Goal: Register for event/course

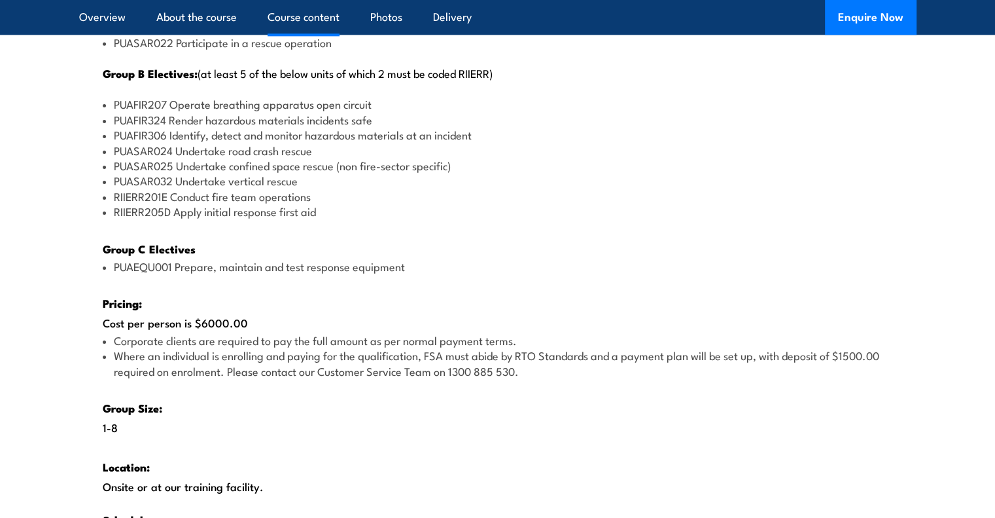
scroll to position [1780, 0]
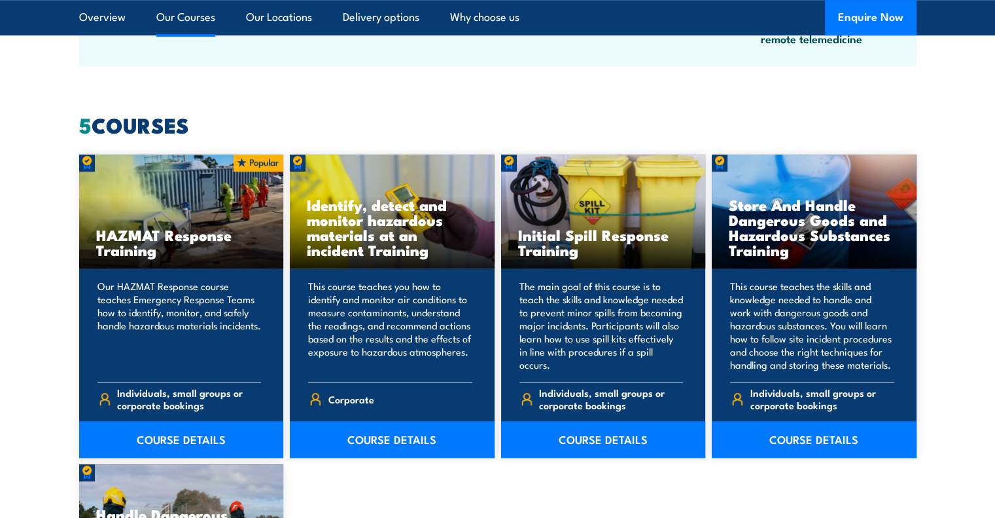
scroll to position [969, 0]
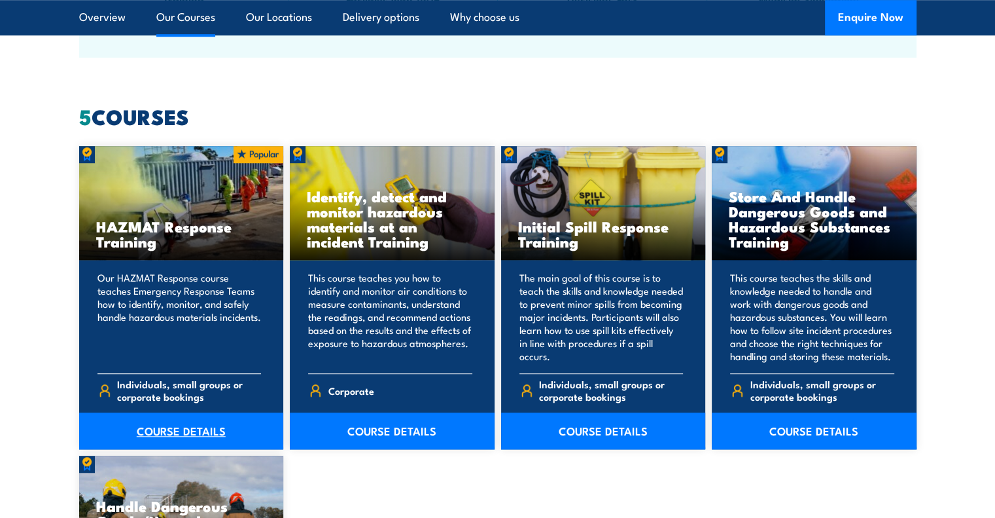
click at [247, 435] on link "COURSE DETAILS" at bounding box center [181, 430] width 205 height 37
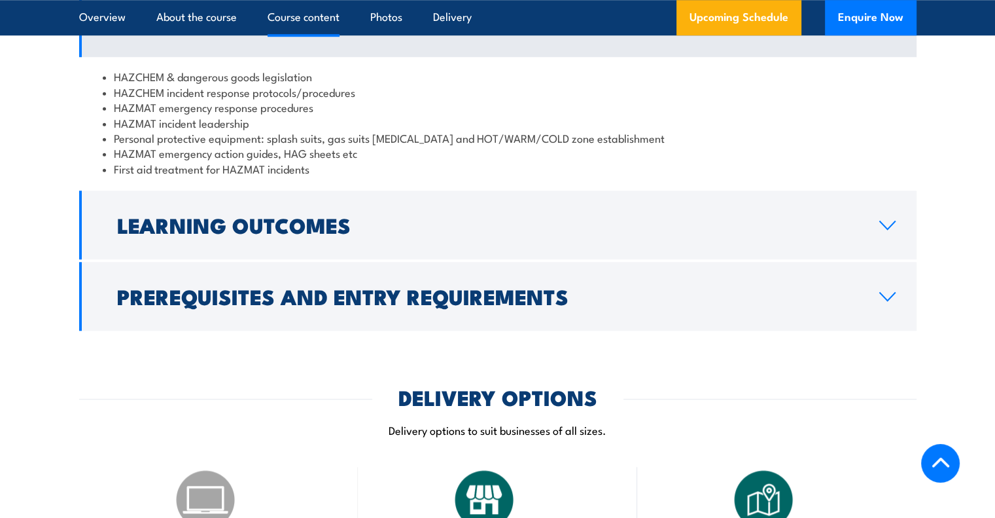
scroll to position [1174, 0]
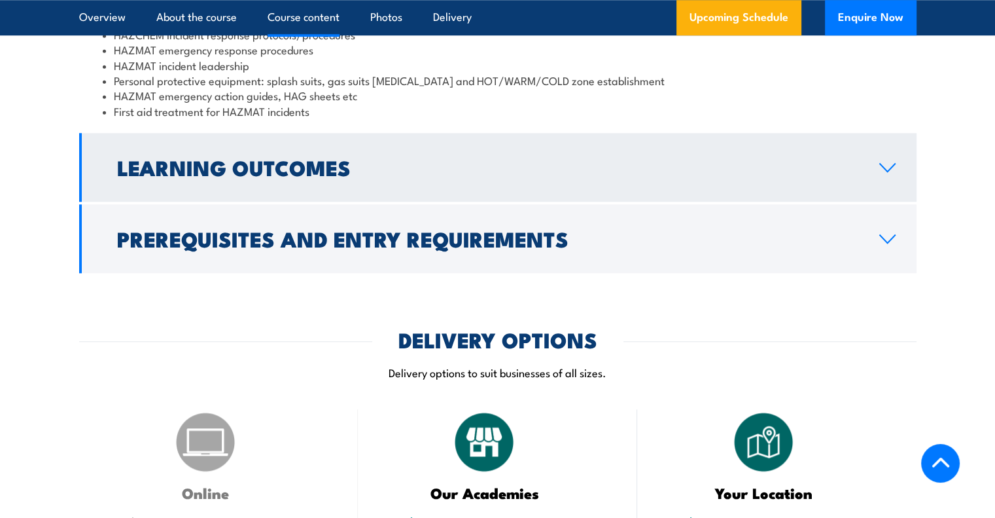
click at [885, 162] on icon at bounding box center [888, 167] width 18 height 10
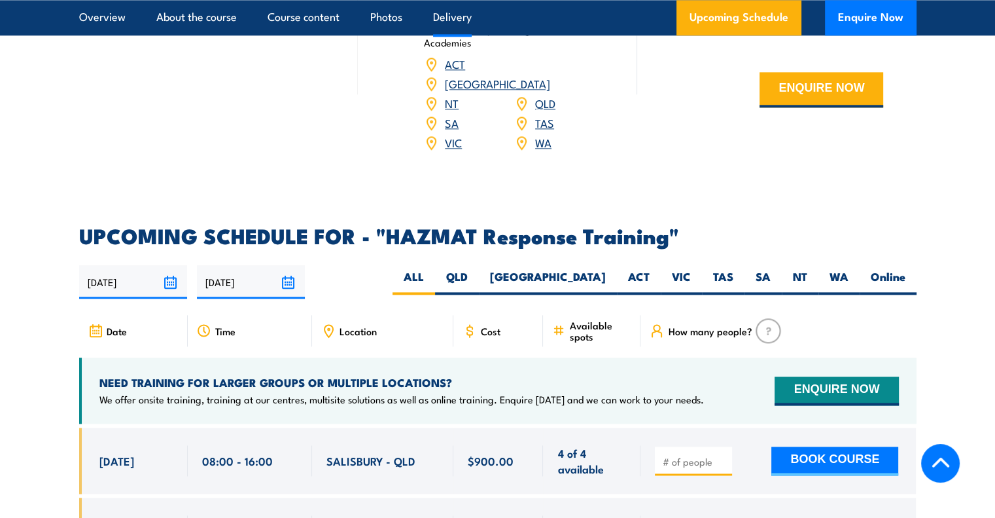
scroll to position [1802, 0]
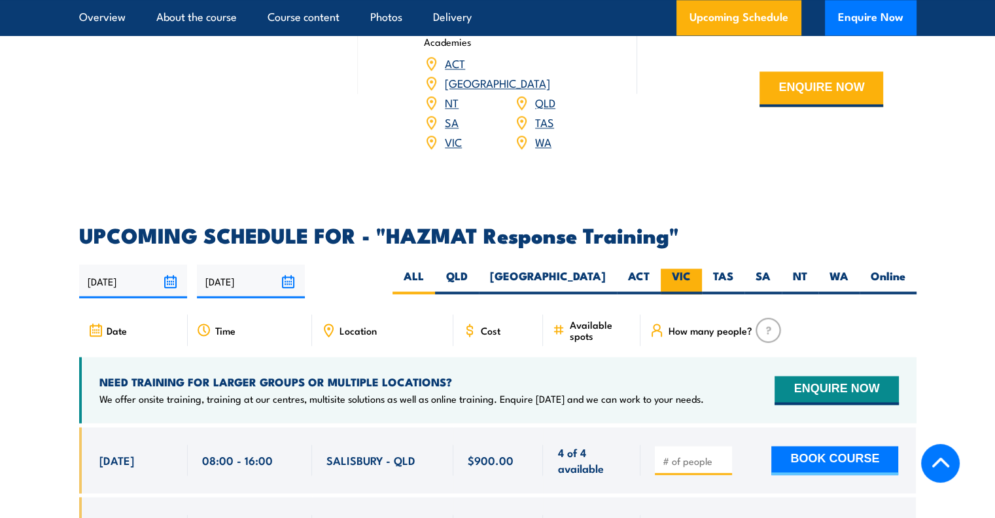
click at [681, 268] on label "VIC" at bounding box center [681, 281] width 41 height 26
click at [691, 268] on input "VIC" at bounding box center [695, 272] width 9 height 9
radio input "true"
